Goal: Transaction & Acquisition: Download file/media

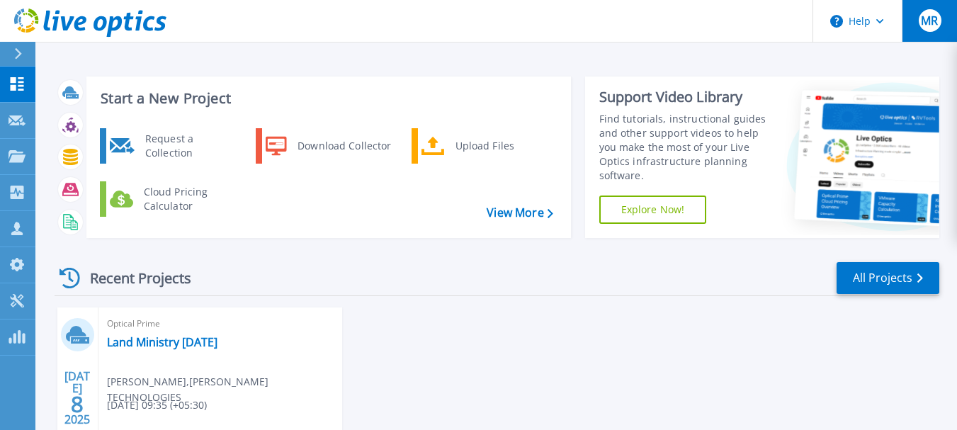
click at [920, 26] on span "MR" at bounding box center [928, 20] width 17 height 11
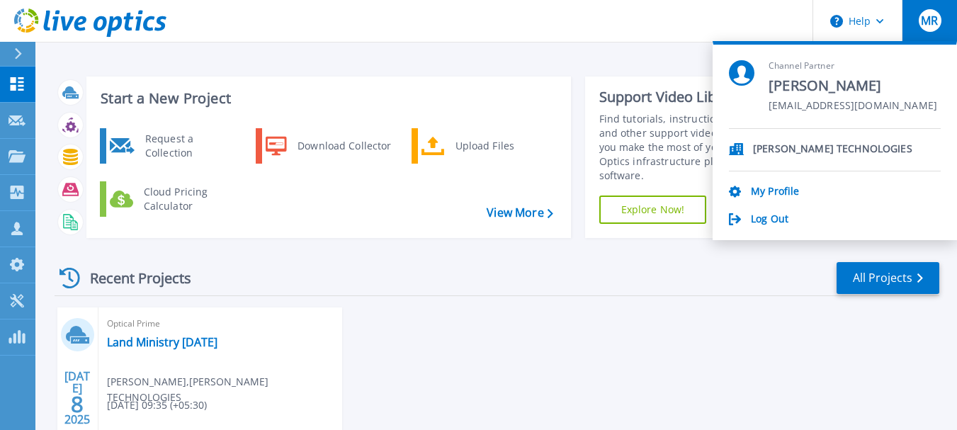
click at [361, 74] on div "Start a New Project Request a Collection Download Collector Upload Files Cloud …" at bounding box center [497, 157] width 884 height 184
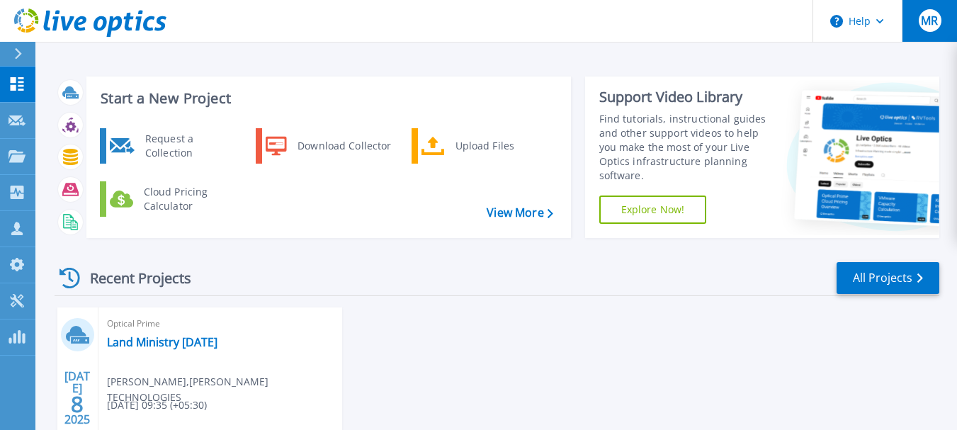
click at [940, 24] on div "MR" at bounding box center [929, 20] width 23 height 23
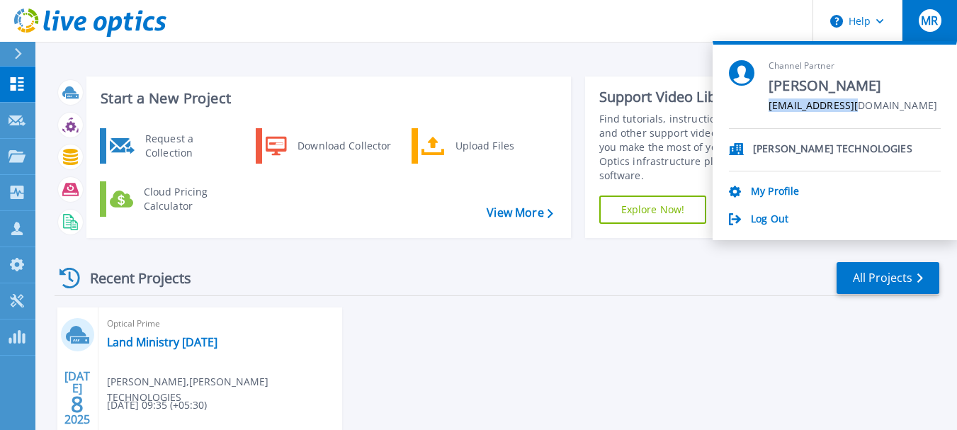
drag, startPoint x: 861, startPoint y: 106, endPoint x: 753, endPoint y: 112, distance: 108.5
click at [753, 112] on div "Channel Partner Mohamed Rimas rimas@fintech.lk" at bounding box center [835, 94] width 212 height 69
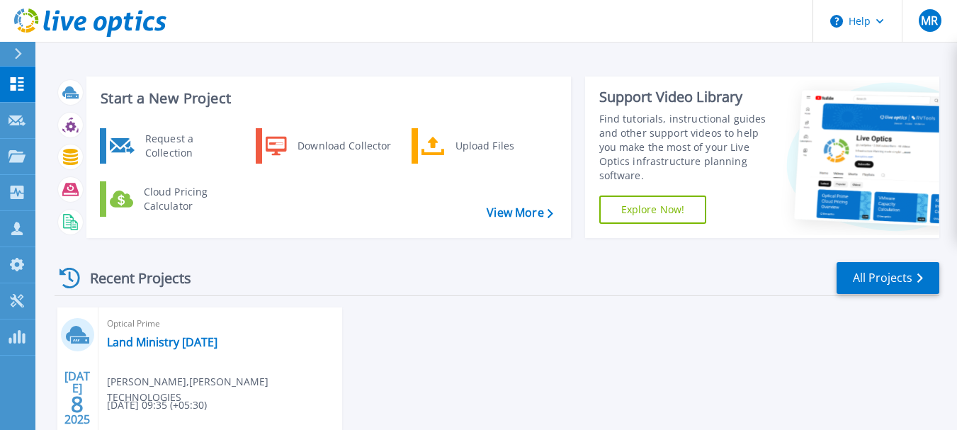
click at [534, 284] on div "Recent Projects All Projects" at bounding box center [497, 278] width 884 height 35
click at [930, 25] on span "MR" at bounding box center [928, 20] width 17 height 11
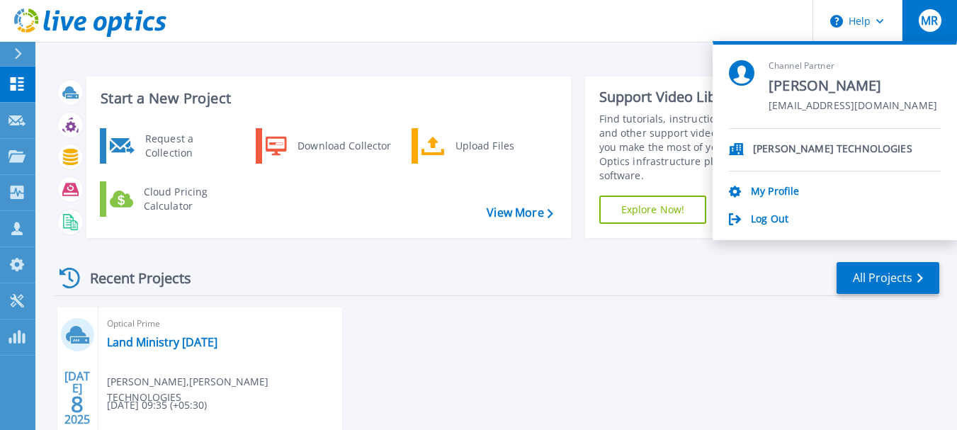
click at [468, 64] on div "Start a New Project Request a Collection Download Collector Upload Files Cloud …" at bounding box center [495, 265] width 921 height 530
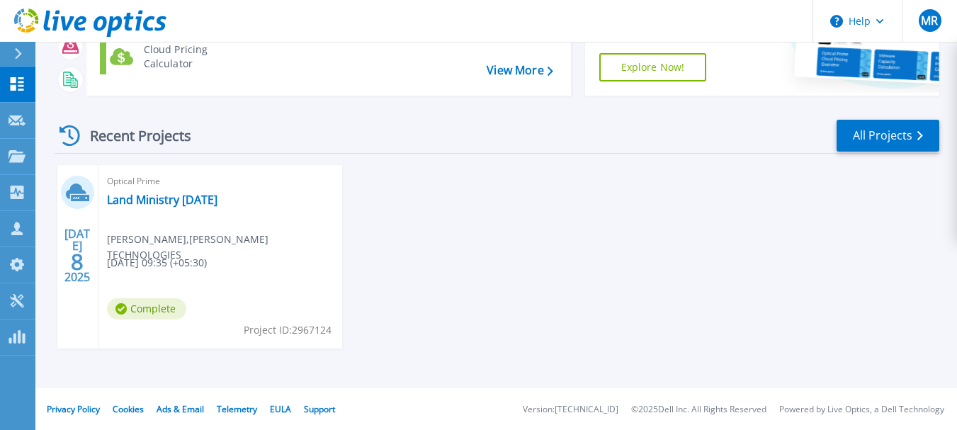
scroll to position [143, 0]
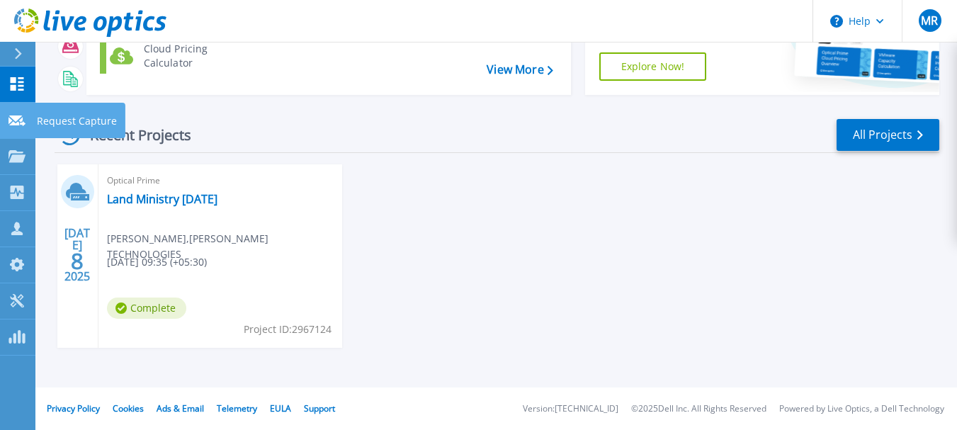
click at [18, 122] on icon at bounding box center [16, 120] width 17 height 11
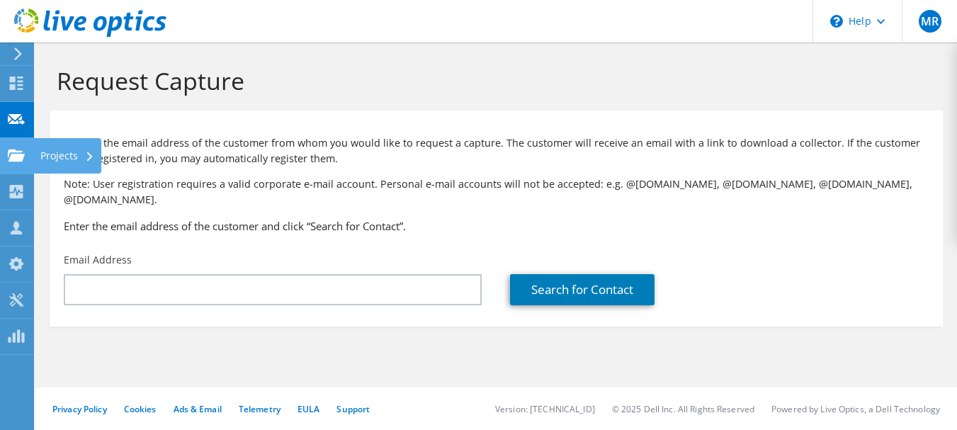
click at [16, 164] on div at bounding box center [16, 157] width 17 height 16
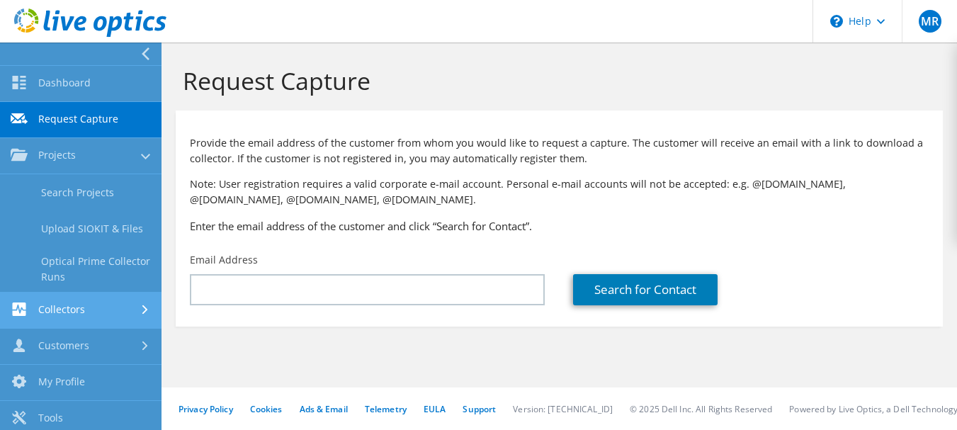
click at [58, 304] on link "Collectors" at bounding box center [80, 310] width 161 height 36
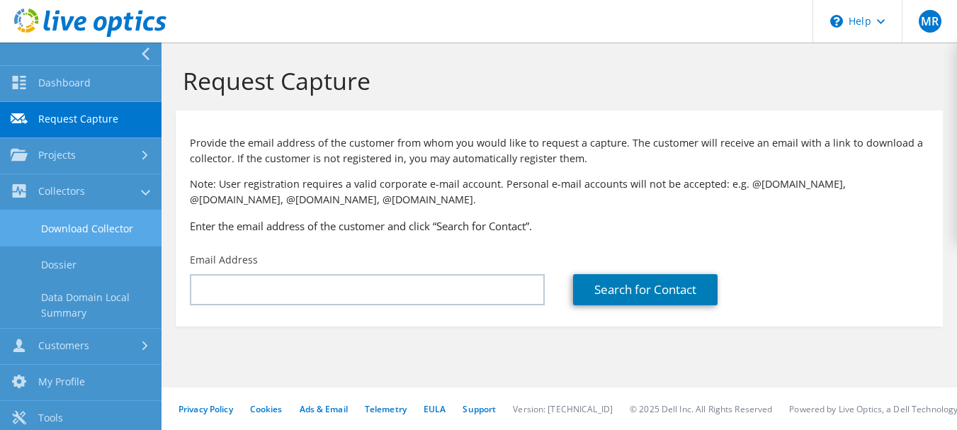
click at [79, 232] on link "Download Collector" at bounding box center [80, 228] width 161 height 36
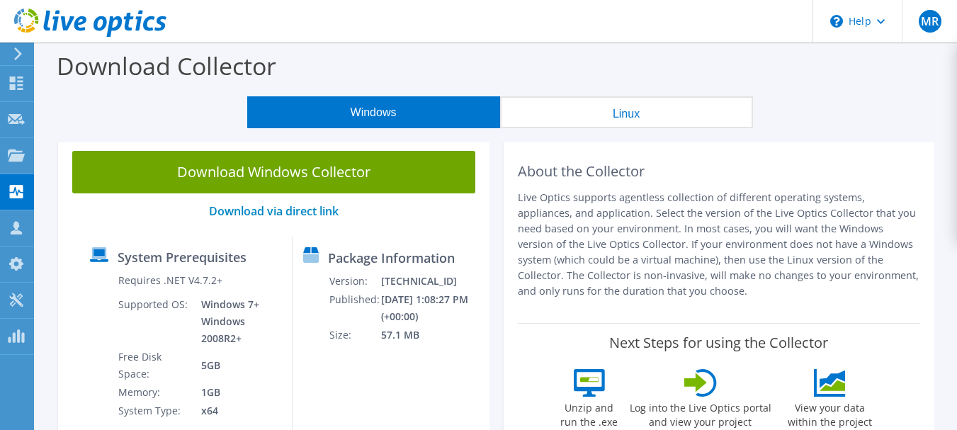
click at [607, 121] on button "Linux" at bounding box center [626, 112] width 253 height 32
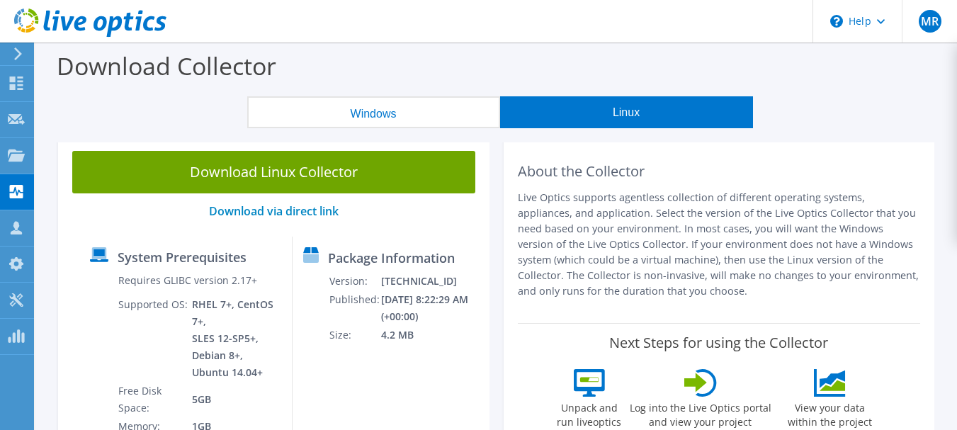
click at [421, 113] on button "Windows" at bounding box center [373, 112] width 253 height 32
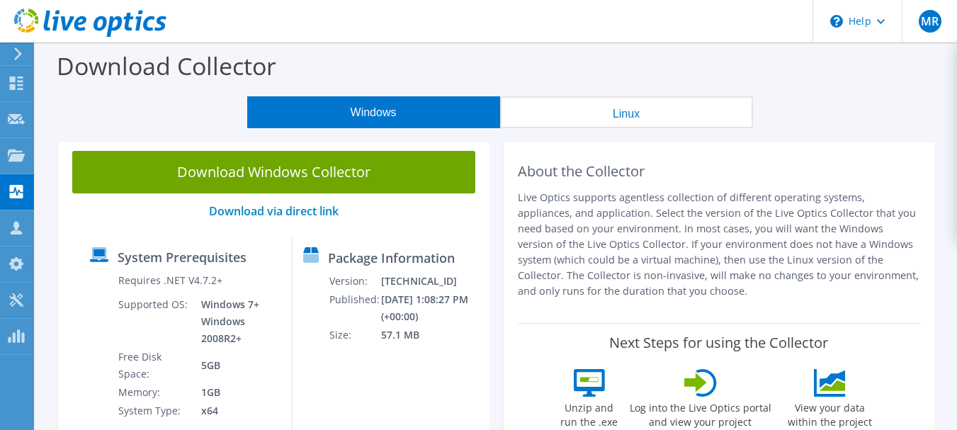
click at [540, 114] on button "Linux" at bounding box center [626, 112] width 253 height 32
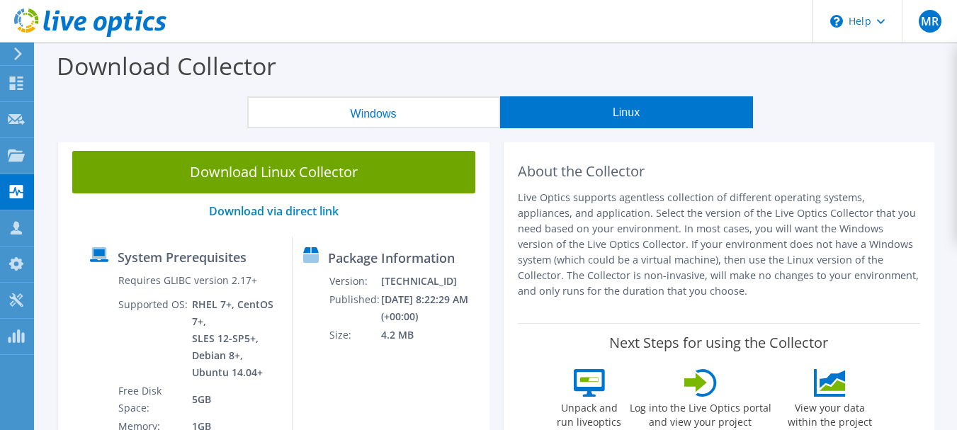
click at [326, 118] on button "Windows" at bounding box center [373, 112] width 253 height 32
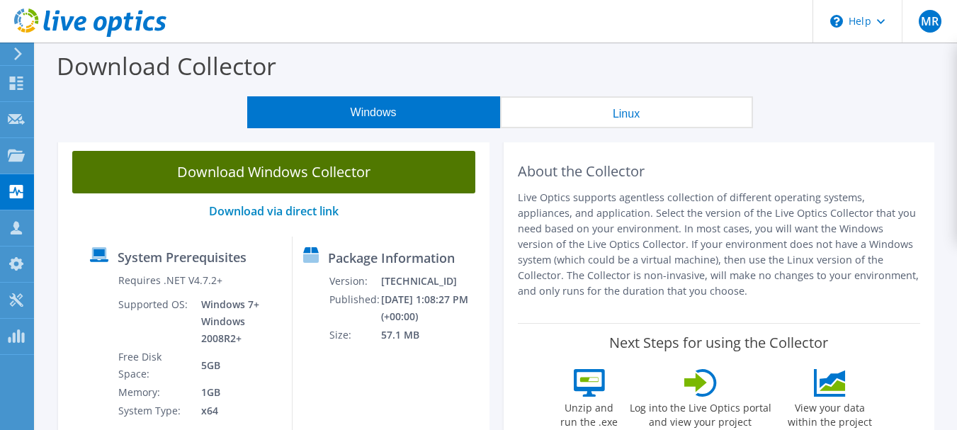
click at [272, 185] on link "Download Windows Collector" at bounding box center [273, 172] width 403 height 42
